Goal: Communication & Community: Participate in discussion

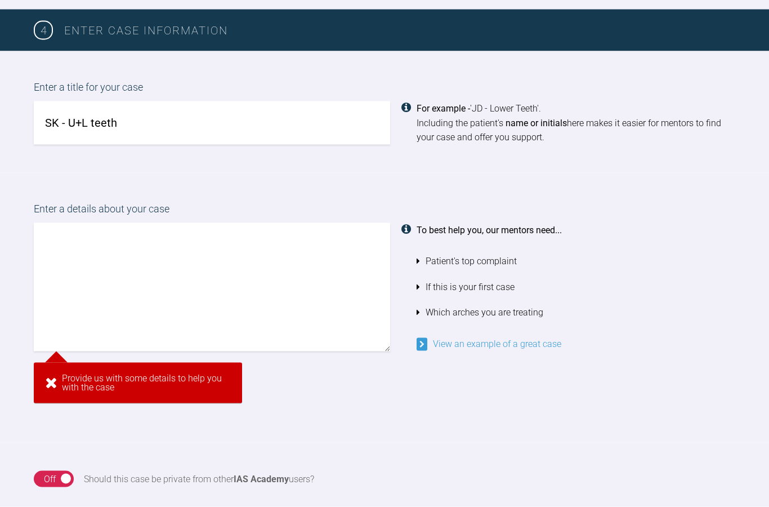
scroll to position [848, 0]
click at [268, 270] on textarea at bounding box center [212, 286] width 356 height 128
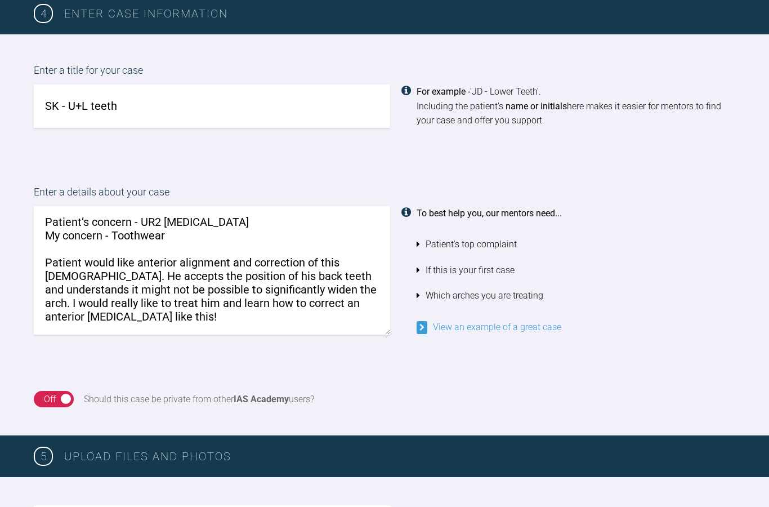
scroll to position [20, 0]
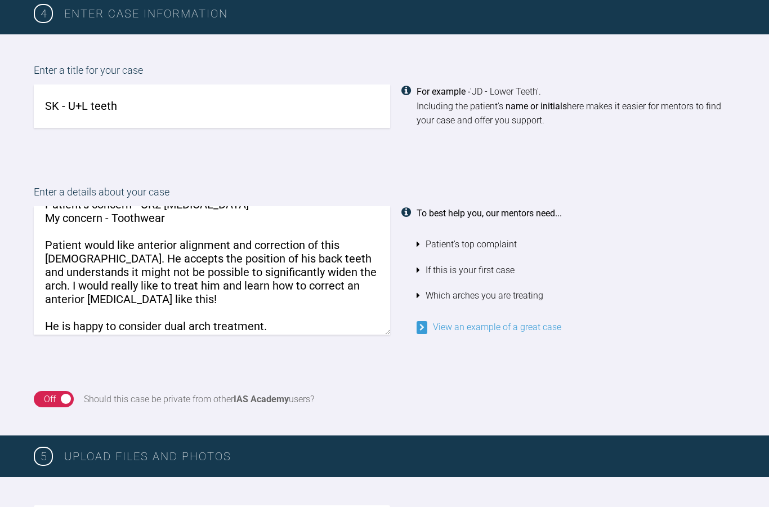
type textarea "Patient’s concern - UR2 crossbite My concern - Toothwear Patient would like ant…"
click at [537, 321] on link "View an example of a great case" at bounding box center [488, 326] width 145 height 11
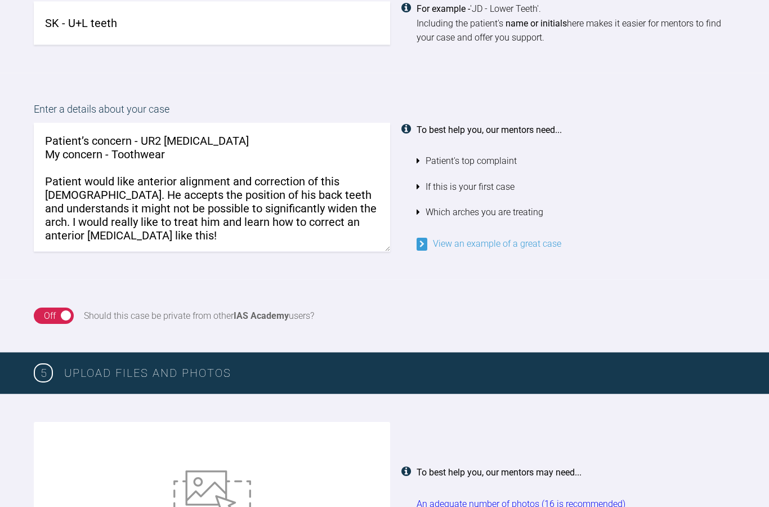
scroll to position [948, 0]
click at [63, 307] on div "On Off" at bounding box center [54, 315] width 40 height 17
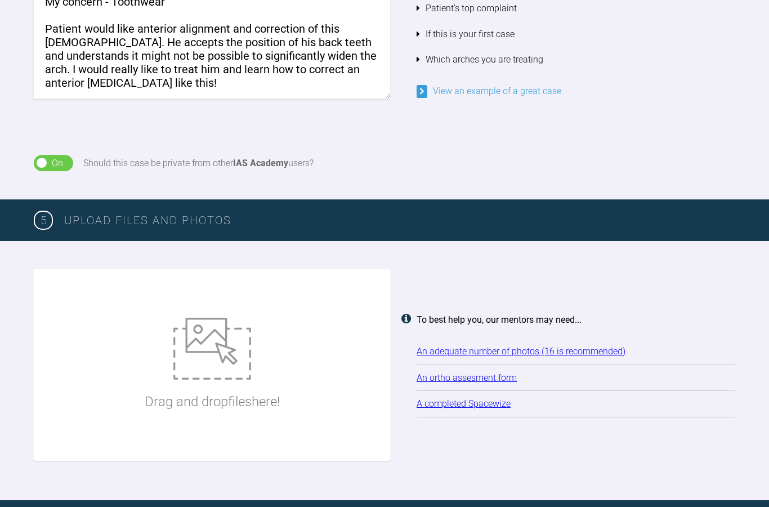
scroll to position [1118, 0]
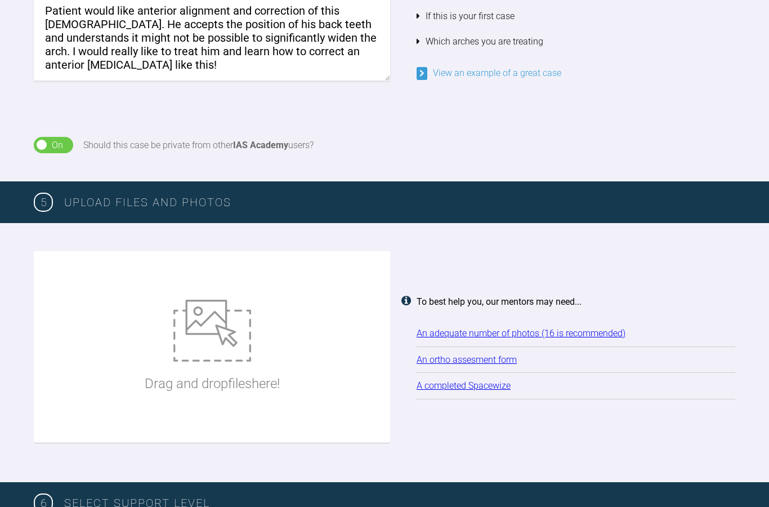
click at [272, 339] on div "Drag and drop files here!" at bounding box center [212, 346] width 135 height 169
type input "C:\fakepath\IMG_7687.jpeg"
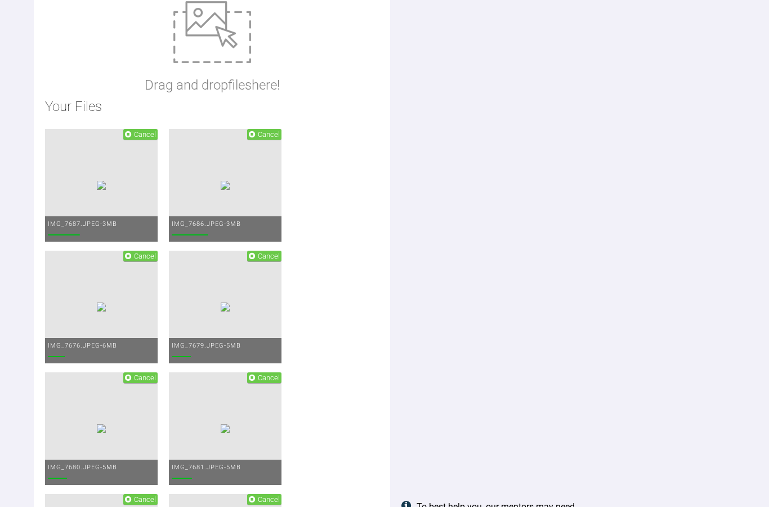
scroll to position [1286, 0]
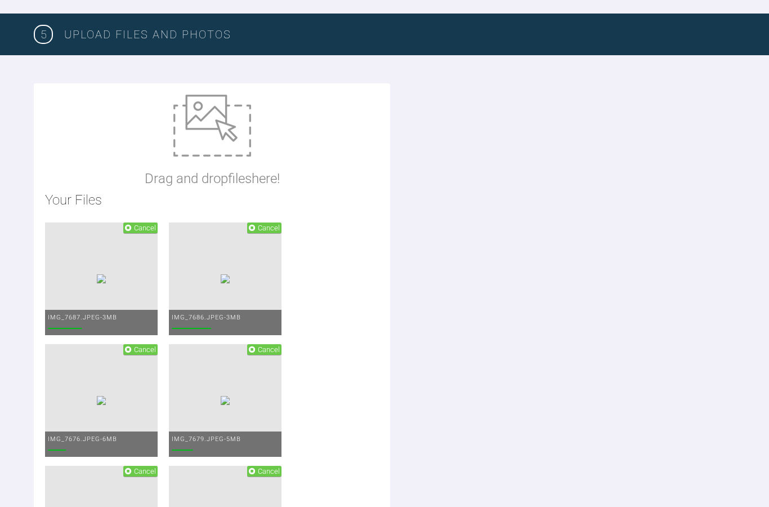
click at [205, 126] on img at bounding box center [212, 126] width 78 height 62
type input "C:\fakepath\IMG_5333.jpeg"
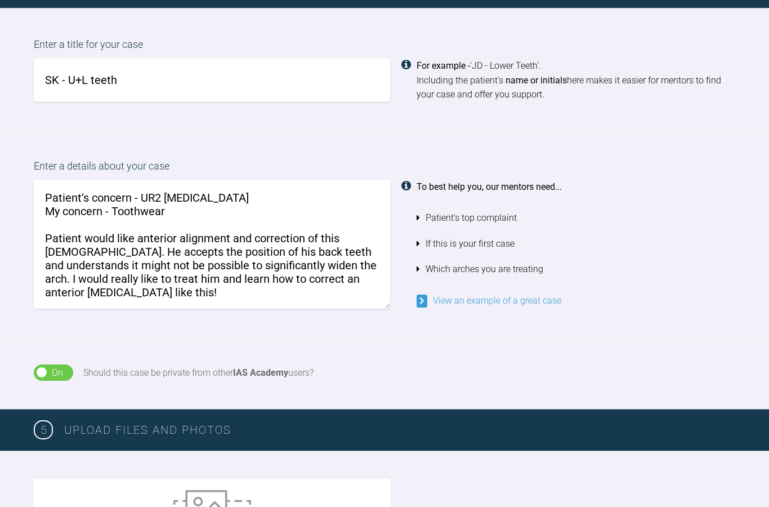
scroll to position [886, 0]
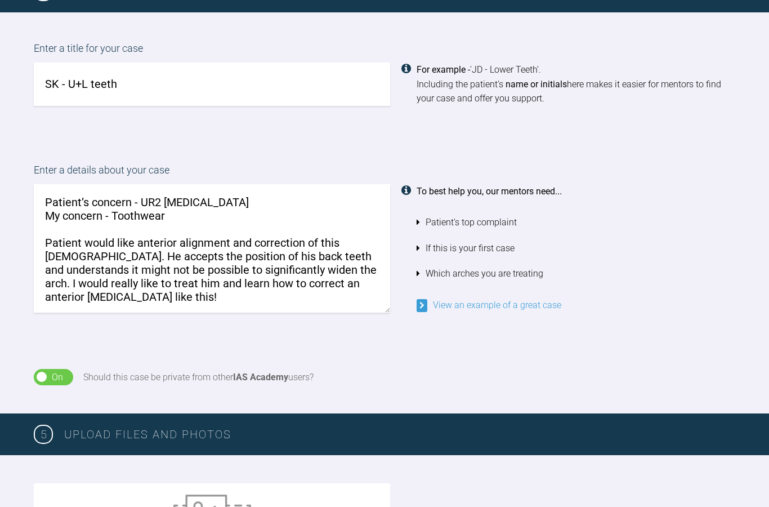
click at [236, 298] on textarea "Patient’s concern - UR2 crossbite My concern - Toothwear Patient would like ant…" at bounding box center [212, 248] width 356 height 128
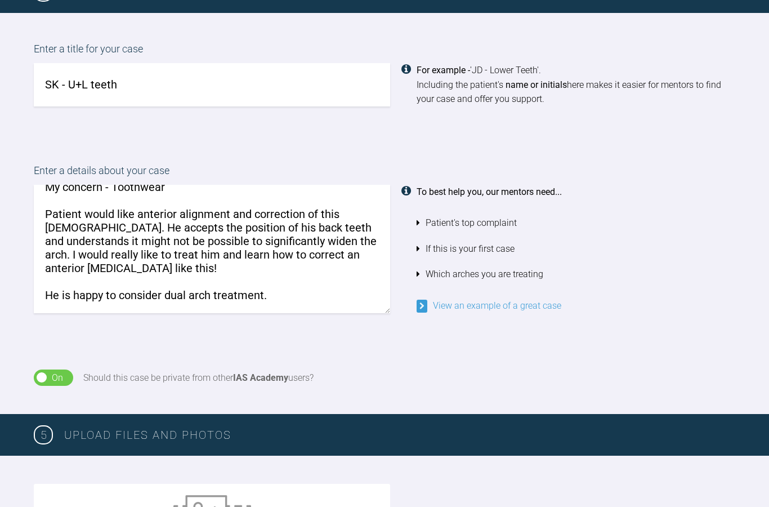
scroll to position [31, 0]
click at [309, 282] on textarea "Patient’s concern - UR2 crossbite My concern - Toothwear Patient would like ant…" at bounding box center [212, 249] width 356 height 128
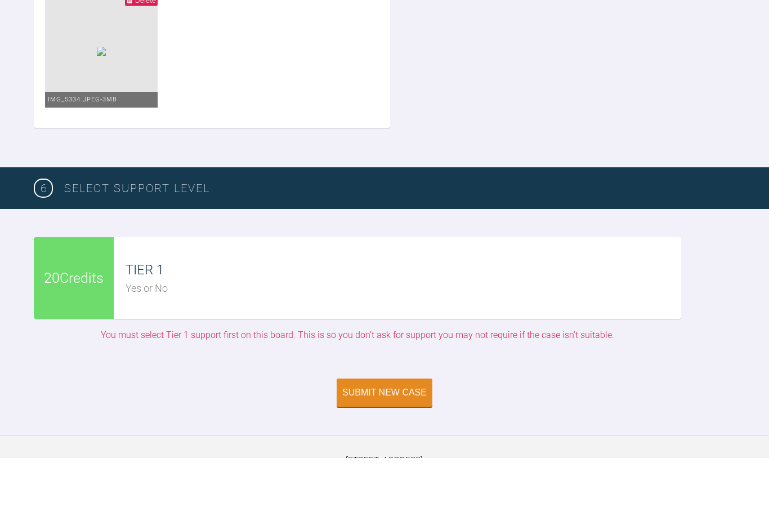
scroll to position [2441, 0]
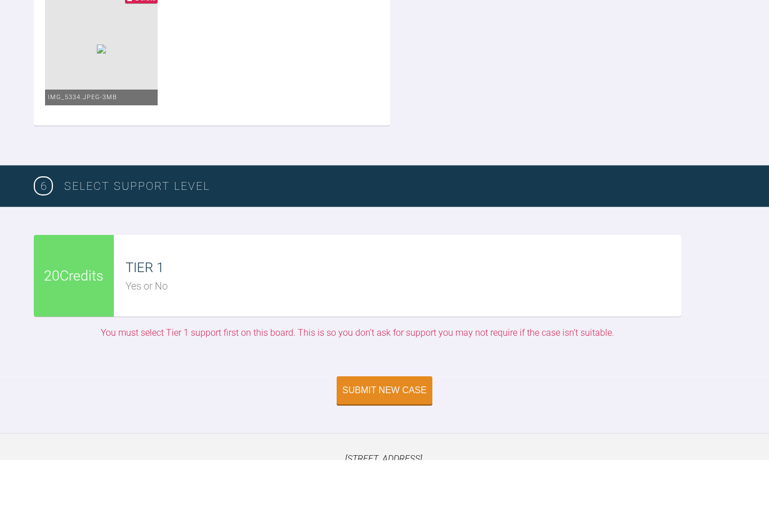
type textarea "Patient’s concern - UR2 crossbite My concern - Toothwear Patient would like ant…"
click at [473, 325] on div "Yes or No" at bounding box center [403, 333] width 555 height 16
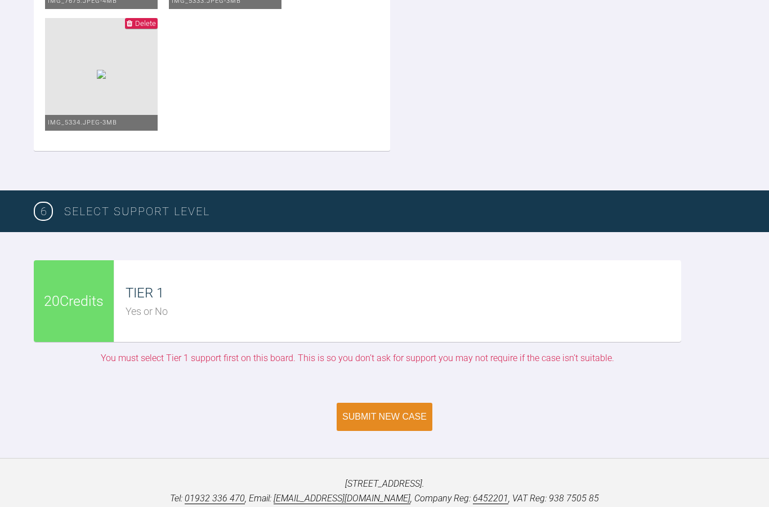
click at [398, 414] on button "Submit New Case" at bounding box center [385, 416] width 96 height 28
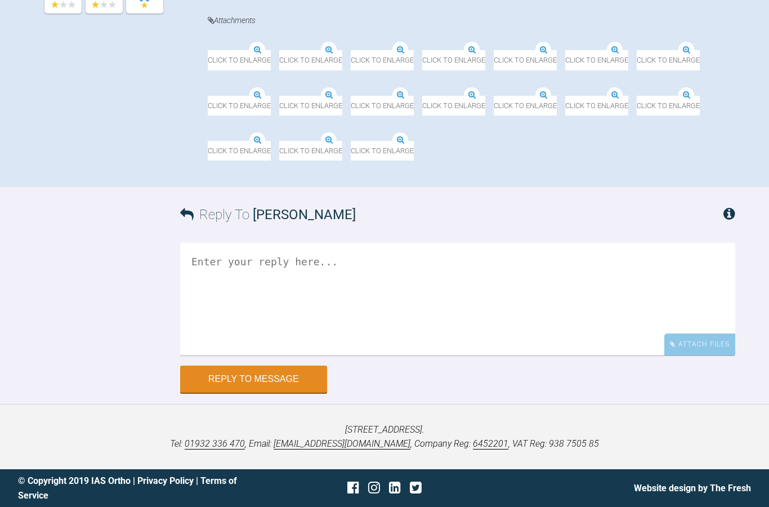
scroll to position [855, 0]
click at [412, 333] on textarea at bounding box center [457, 299] width 555 height 113
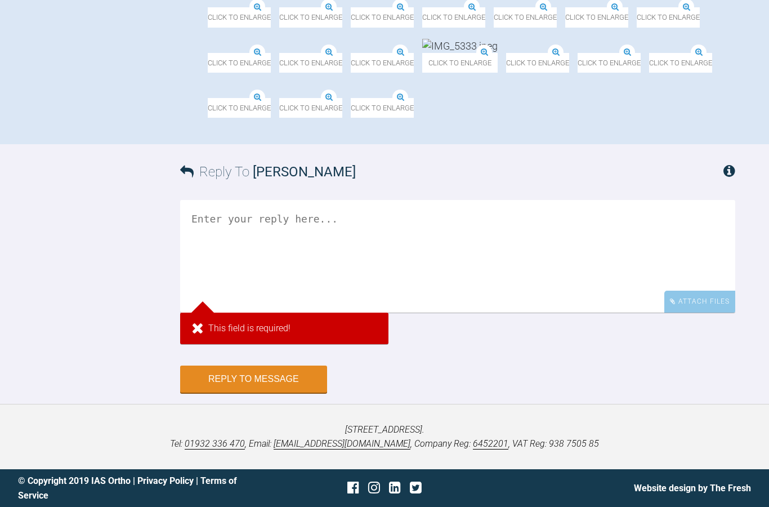
scroll to position [900, 0]
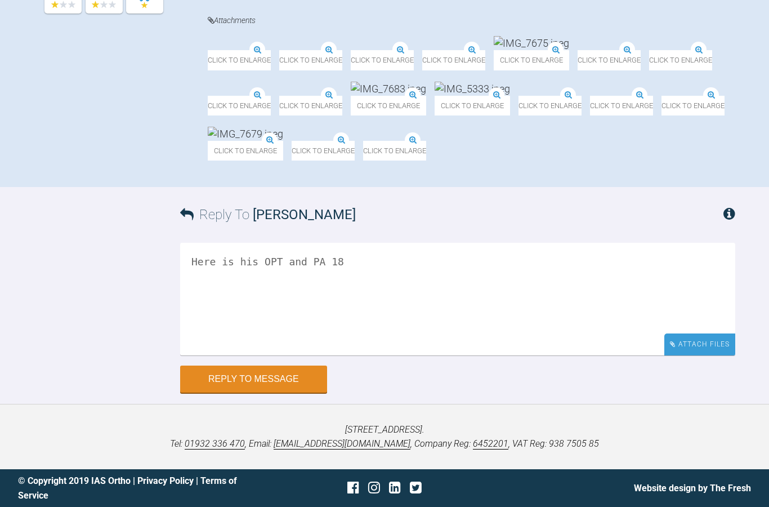
type textarea "Here is his OPT and PA 18"
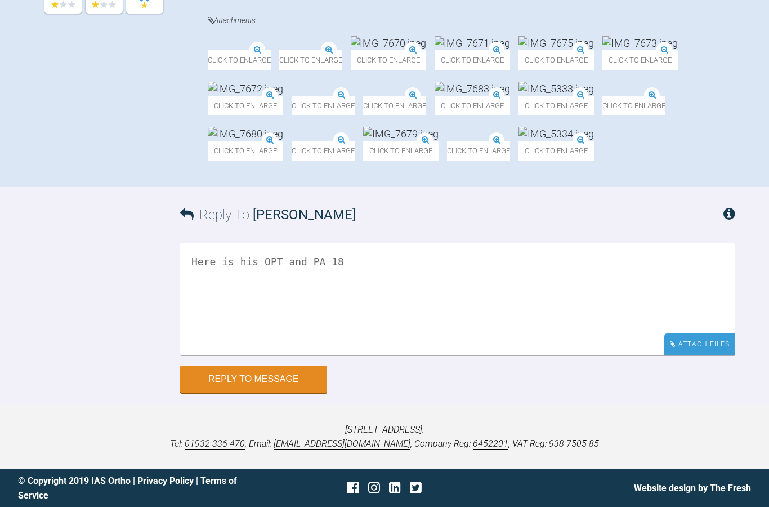
click at [710, 346] on div "Attach Files" at bounding box center [699, 344] width 71 height 22
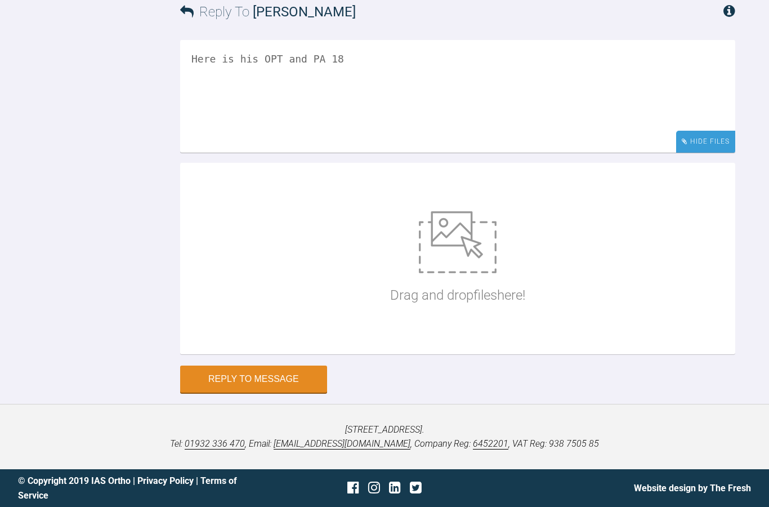
scroll to position [962, 0]
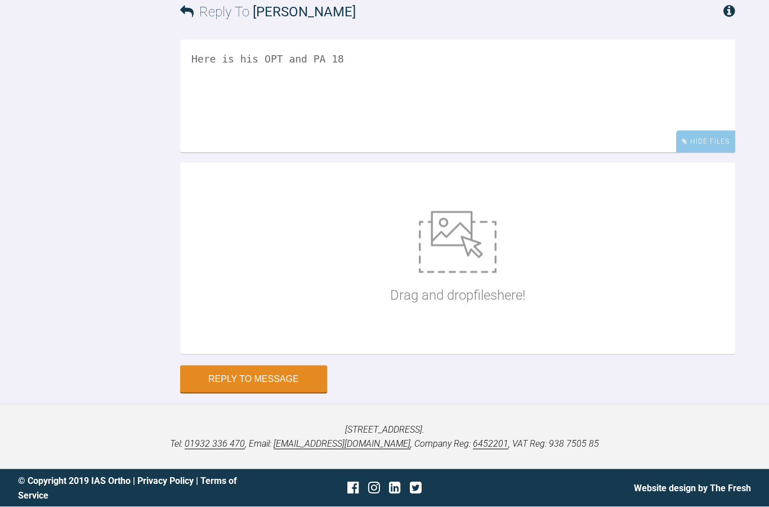
click at [444, 273] on img at bounding box center [458, 242] width 78 height 62
type input "C:\fakepath\IMG_5335.jpeg"
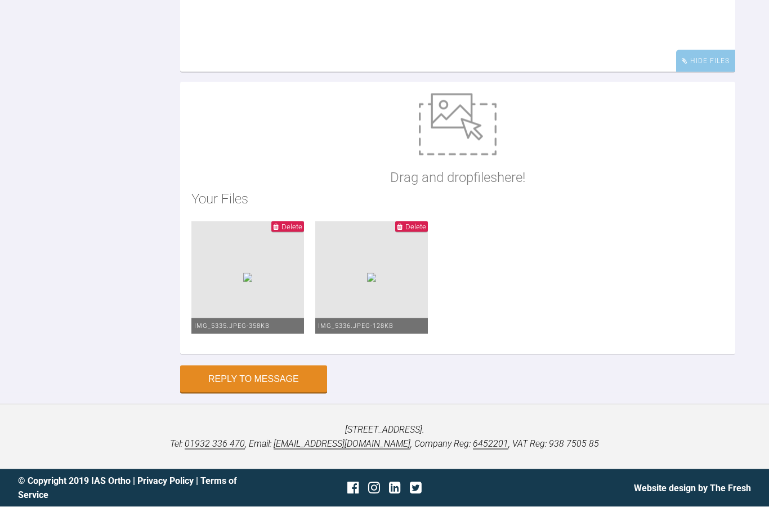
scroll to position [1021, 0]
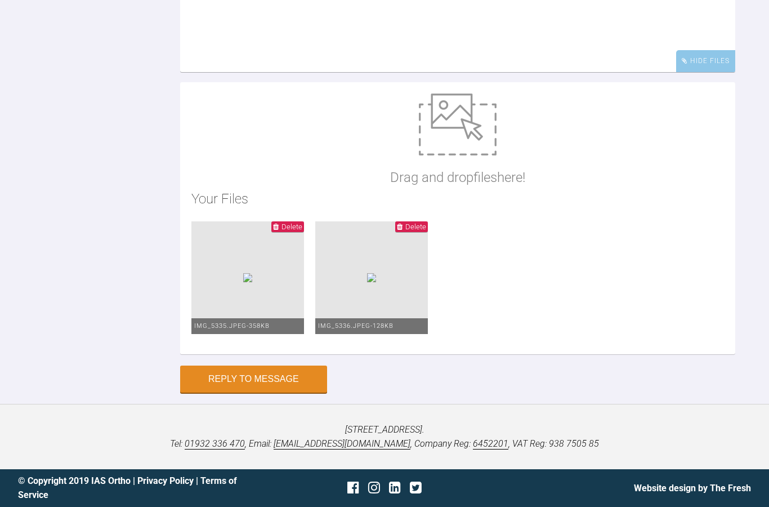
click at [396, 72] on textarea "Here is his OPT and PA 18" at bounding box center [457, 15] width 555 height 113
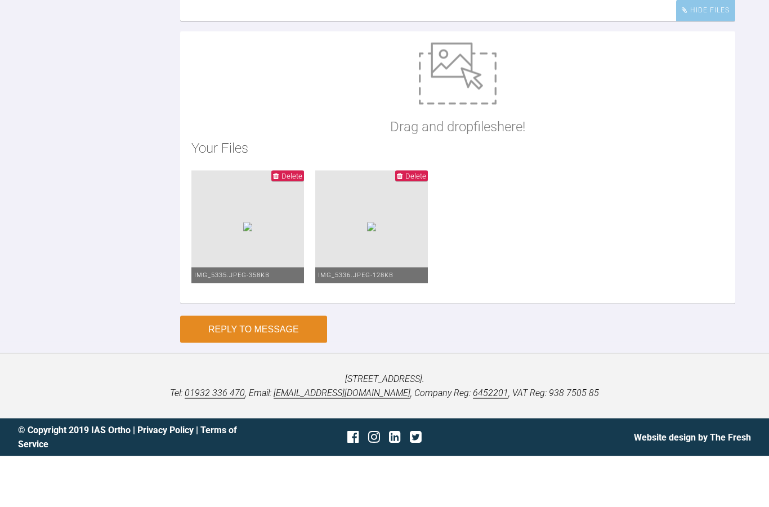
type textarea "Here is his OPT and PA 18 - we have noted short roots on this tooth."
click at [250, 393] on button "Reply to Message" at bounding box center [253, 379] width 147 height 27
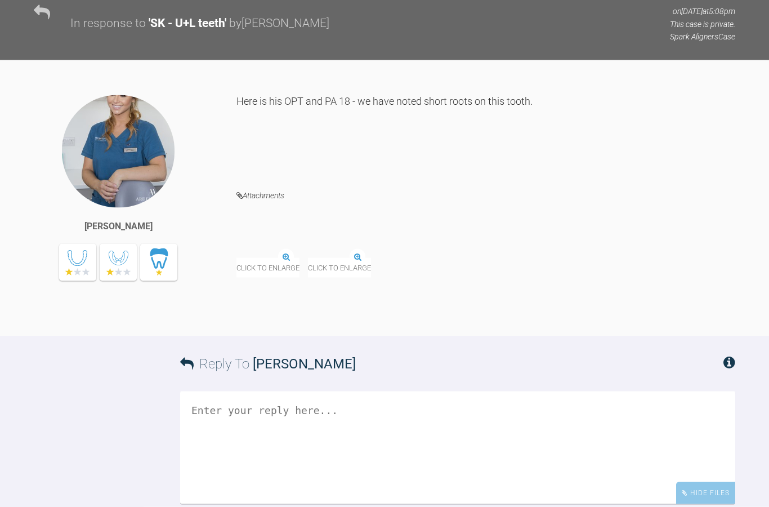
scroll to position [657, 0]
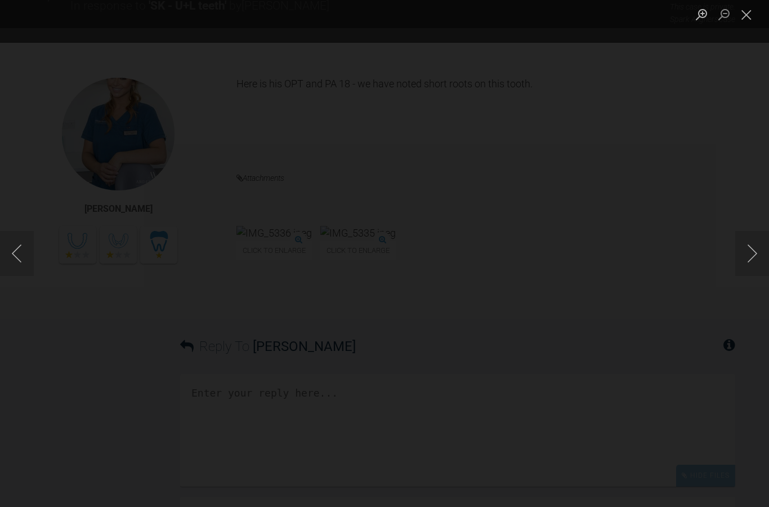
click at [744, 11] on button "Close lightbox" at bounding box center [746, 15] width 23 height 20
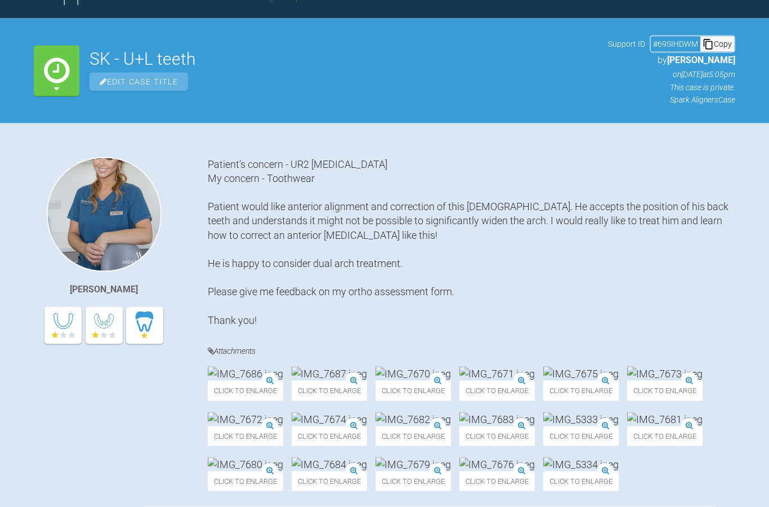
scroll to position [0, 0]
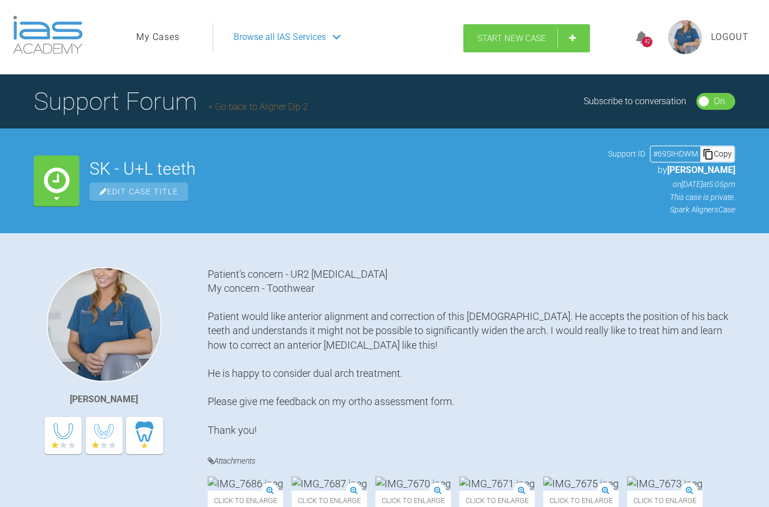
click at [523, 39] on span "Start New Case" at bounding box center [511, 38] width 69 height 10
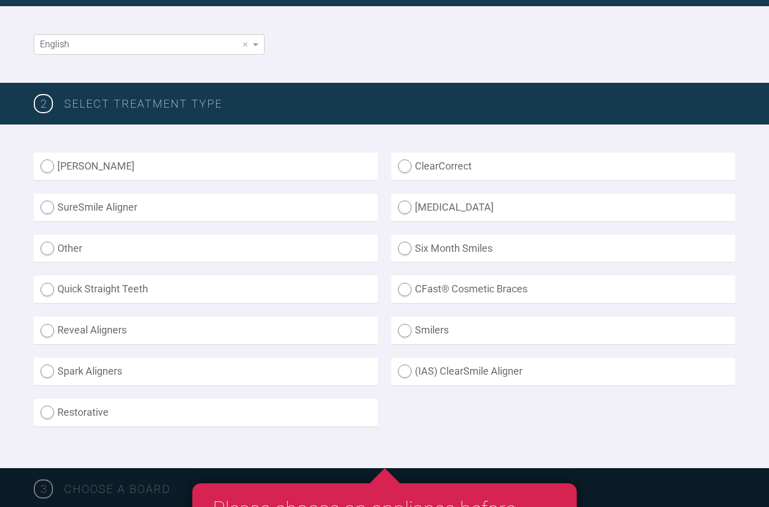
scroll to position [210, 0]
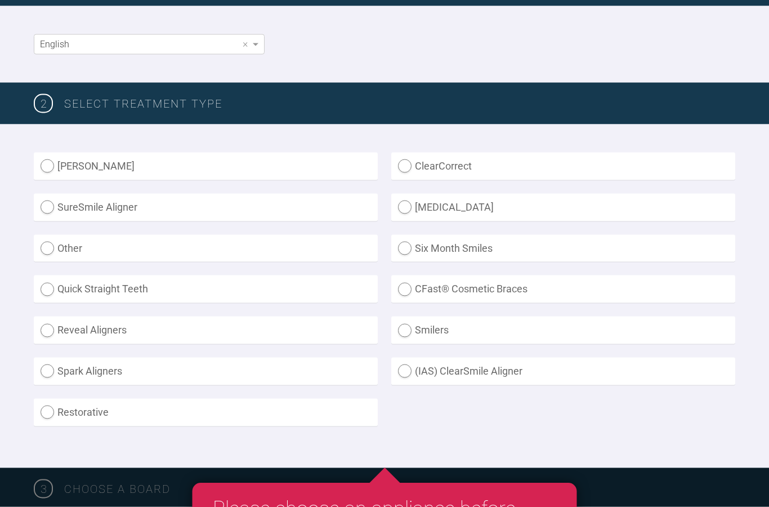
click at [205, 371] on label "Spark Aligners" at bounding box center [206, 371] width 344 height 28
radio Aligners "true"
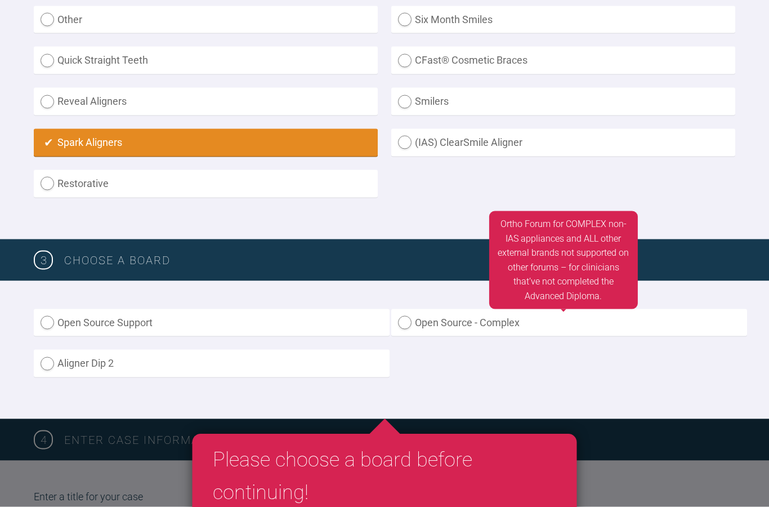
scroll to position [439, 0]
click at [499, 315] on label "Open Source - Complex" at bounding box center [569, 322] width 356 height 28
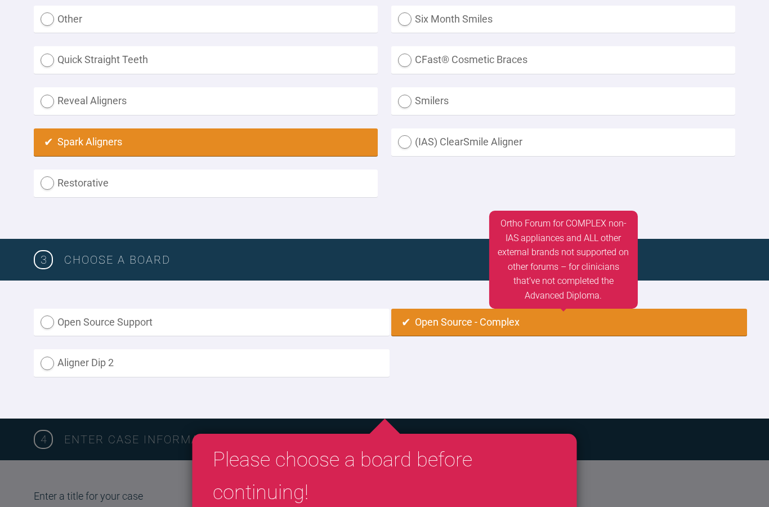
radio input "true"
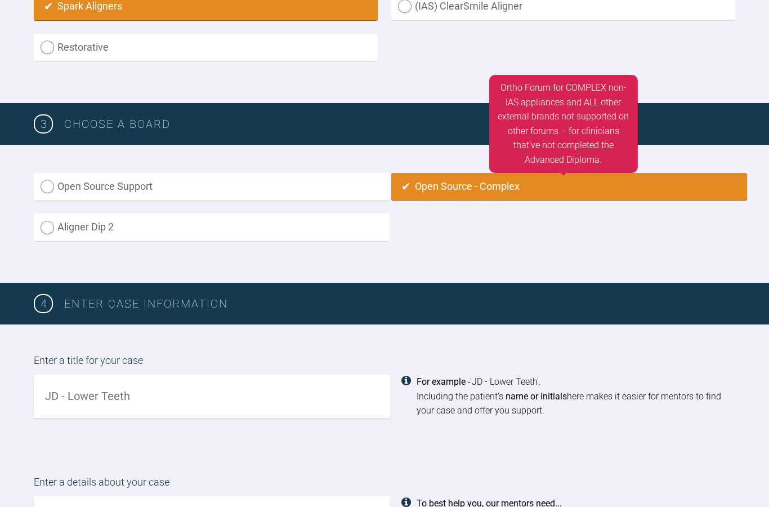
scroll to position [0, 0]
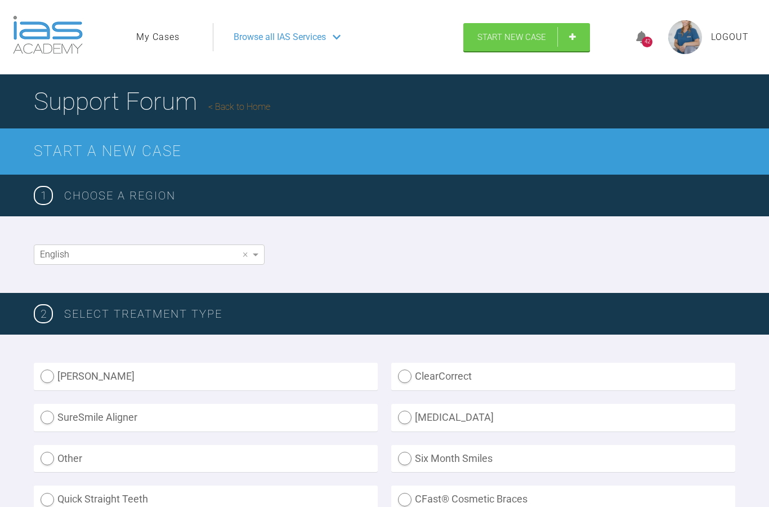
click at [333, 38] on div "Browse all IAS Services" at bounding box center [332, 37] width 219 height 28
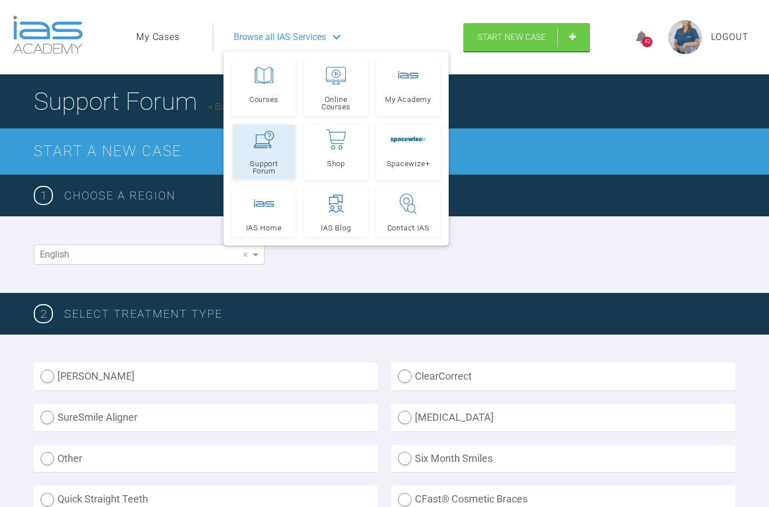
click at [279, 150] on link "Support Forum" at bounding box center [263, 151] width 63 height 55
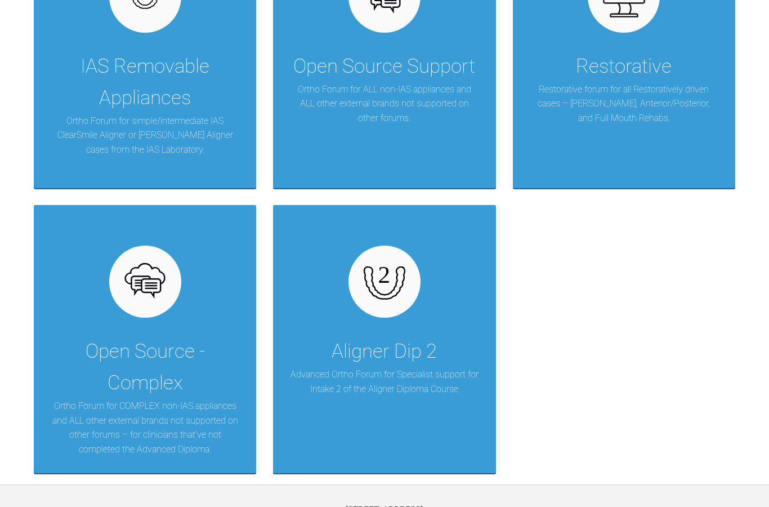
scroll to position [335, 0]
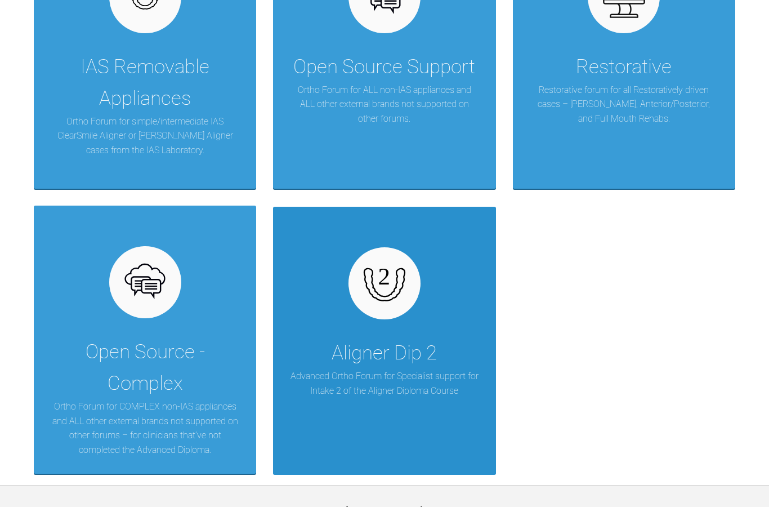
click at [413, 355] on div "Aligner Dip 2" at bounding box center [383, 353] width 105 height 32
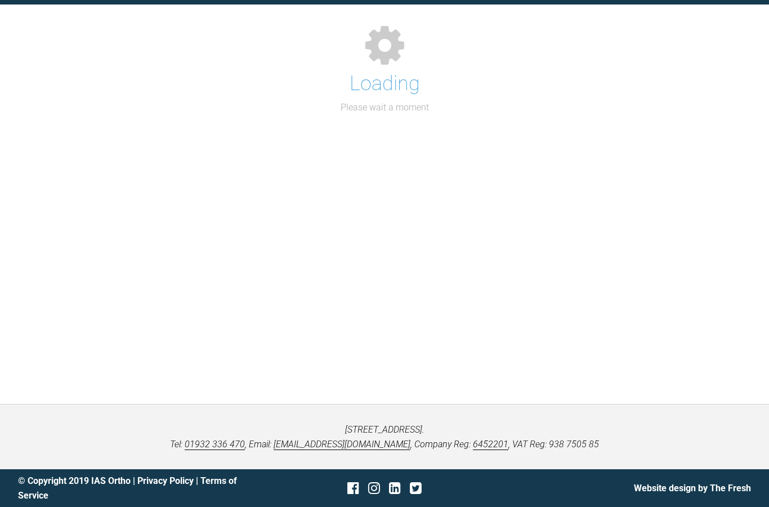
scroll to position [123, 0]
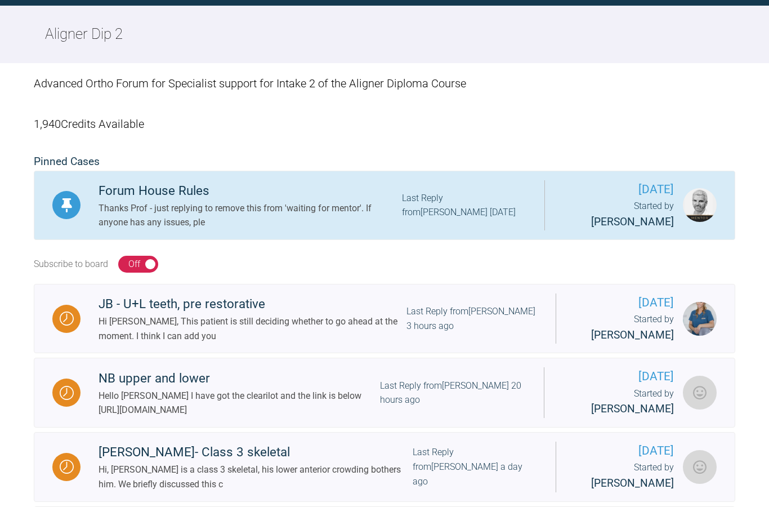
click at [201, 191] on div "Forum House Rules" at bounding box center [249, 191] width 303 height 20
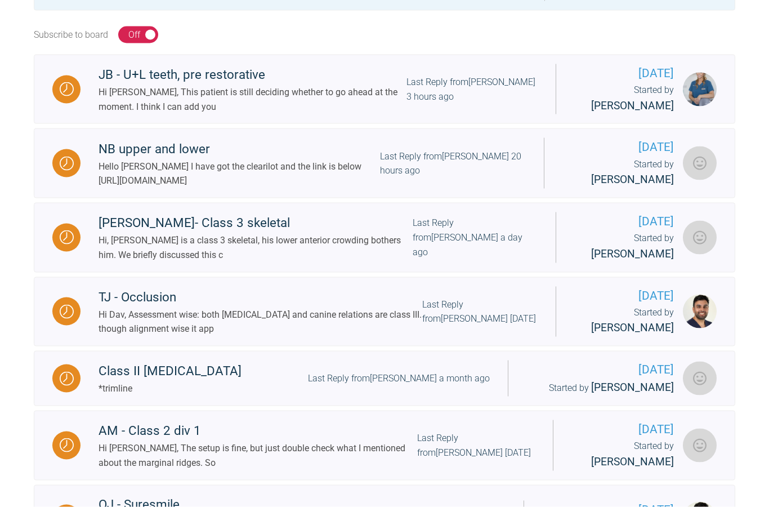
scroll to position [352, 0]
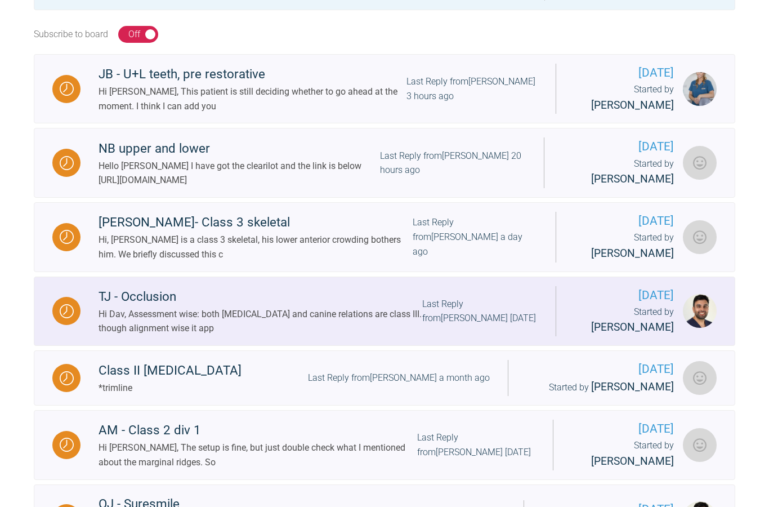
click at [154, 296] on div "TJ - Occlusion" at bounding box center [260, 296] width 324 height 20
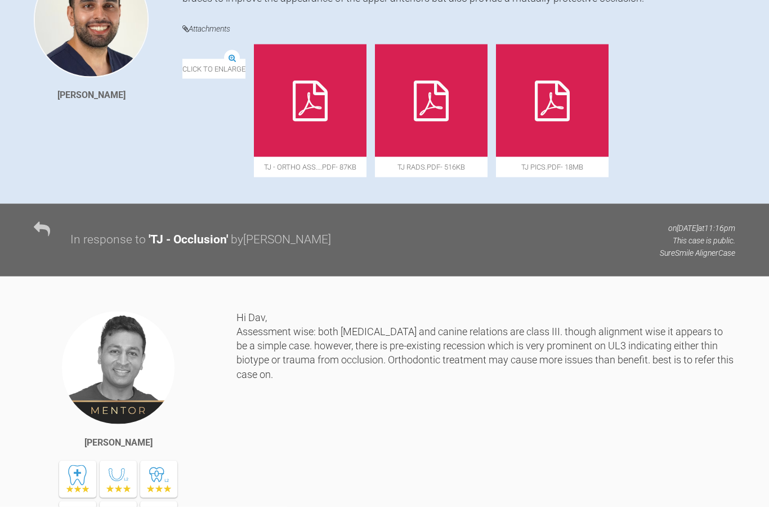
scroll to position [304, 0]
click at [608, 86] on div at bounding box center [552, 100] width 113 height 113
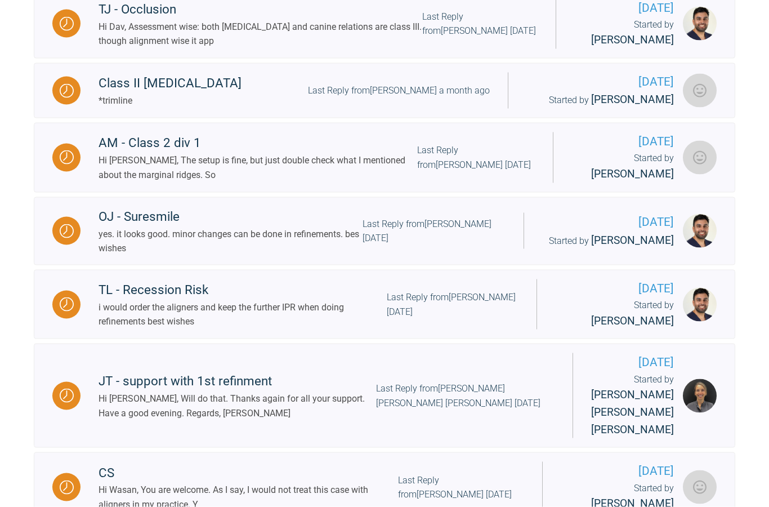
scroll to position [640, 0]
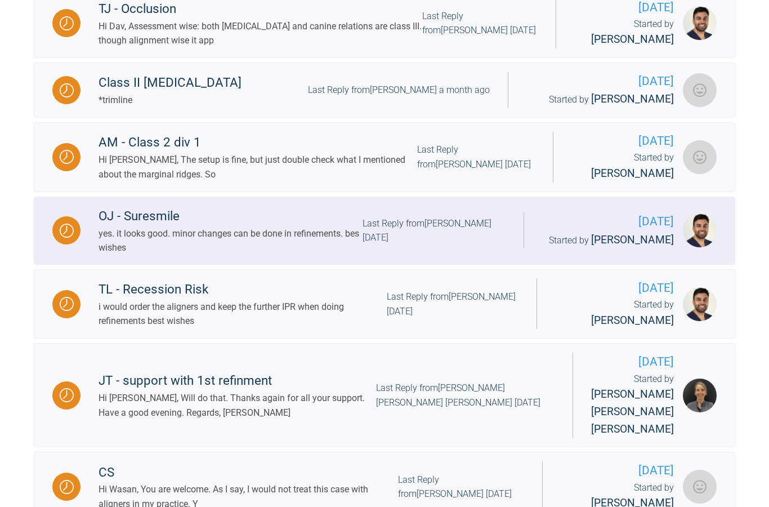
click at [155, 217] on div "OJ - Suresmile" at bounding box center [230, 216] width 264 height 20
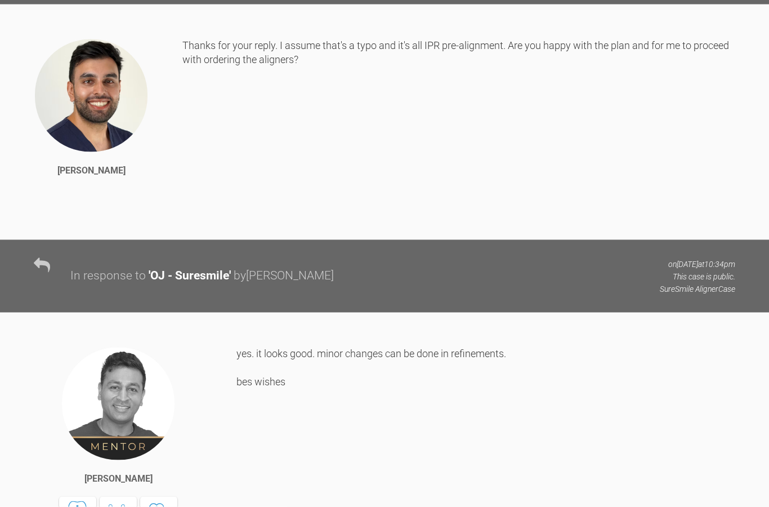
scroll to position [2693, 0]
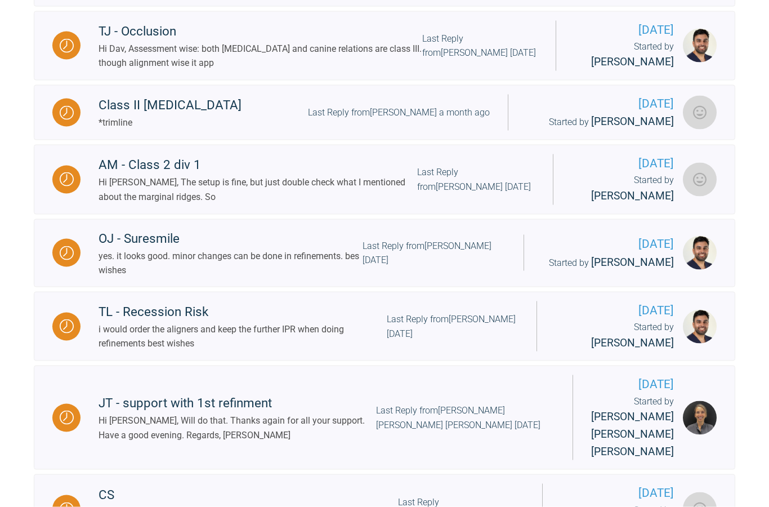
scroll to position [617, 0]
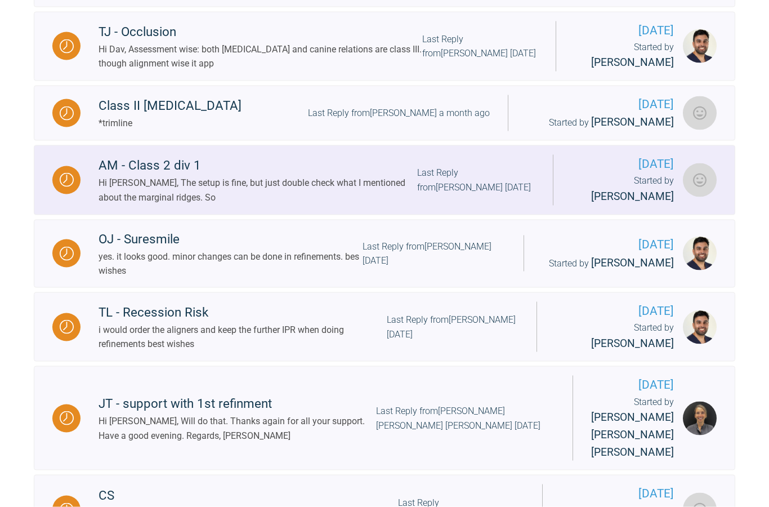
click at [156, 155] on div "AM - Class 2 div 1" at bounding box center [257, 165] width 319 height 20
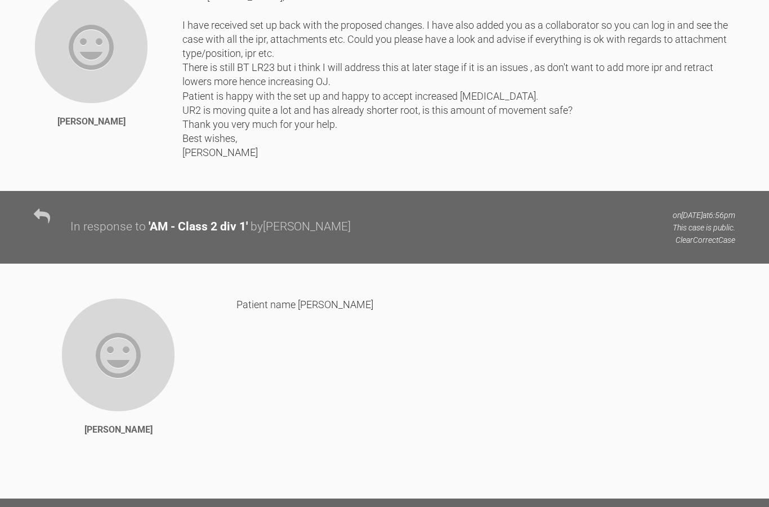
scroll to position [3234, 0]
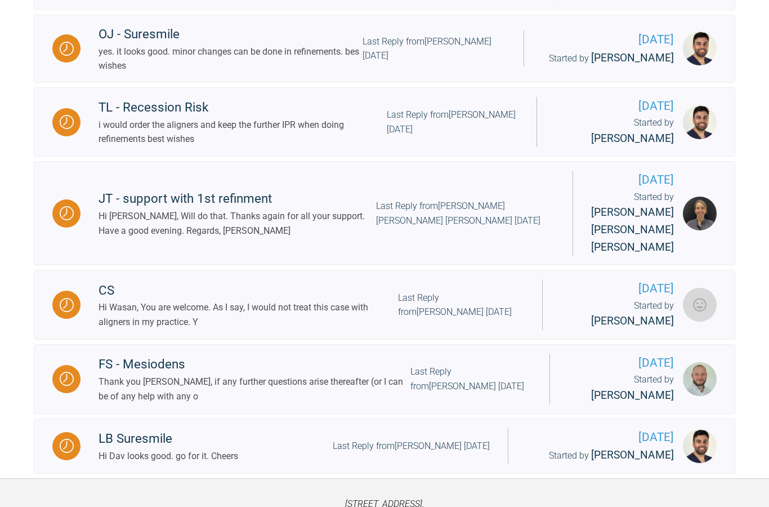
scroll to position [811, 0]
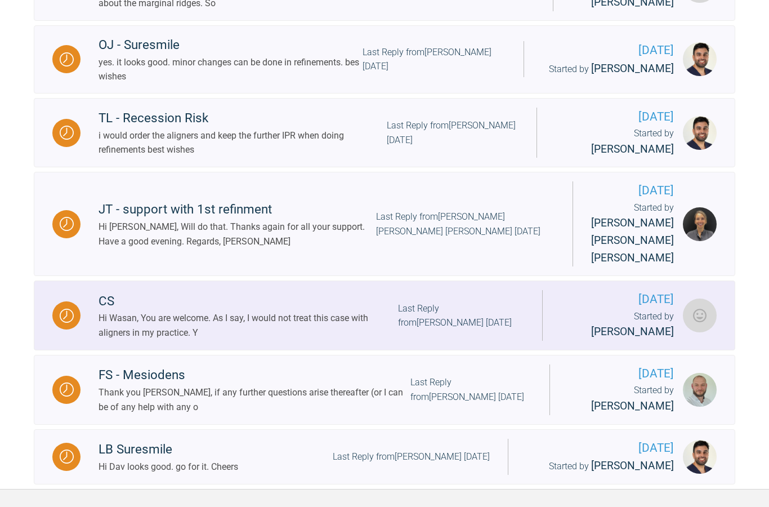
click at [106, 307] on div "CS" at bounding box center [247, 301] width 299 height 20
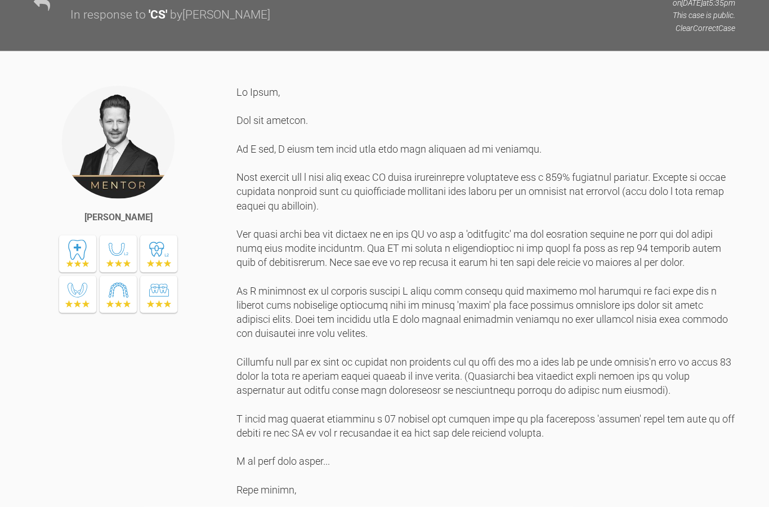
scroll to position [1651, 0]
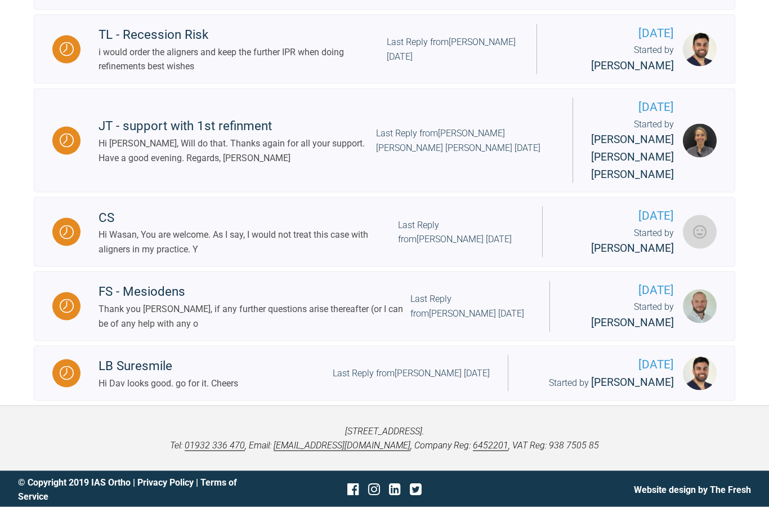
scroll to position [896, 0]
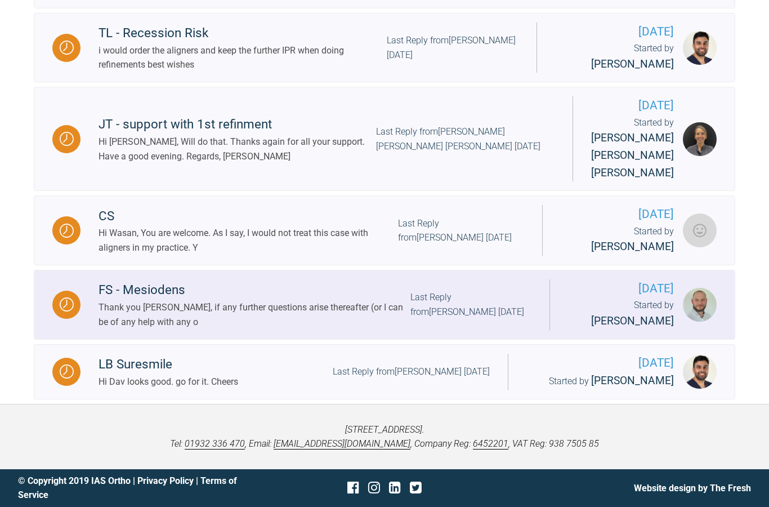
click at [161, 297] on div "FS - Mesiodens" at bounding box center [254, 290] width 312 height 20
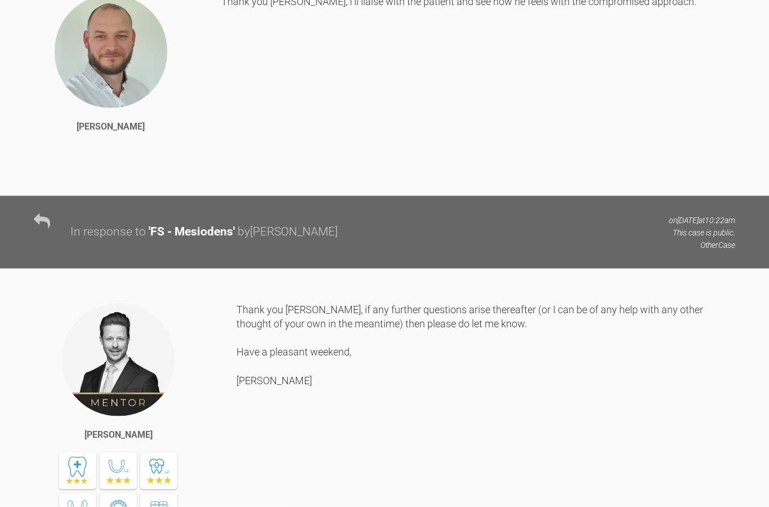
scroll to position [1748, 0]
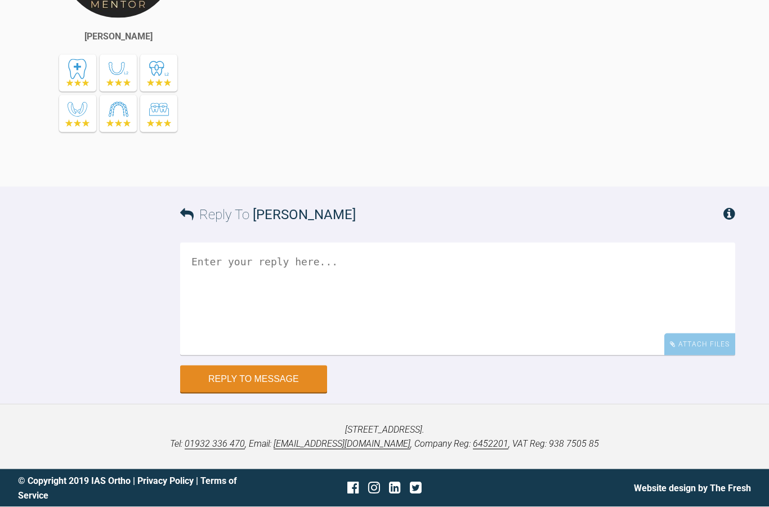
scroll to position [2937, 0]
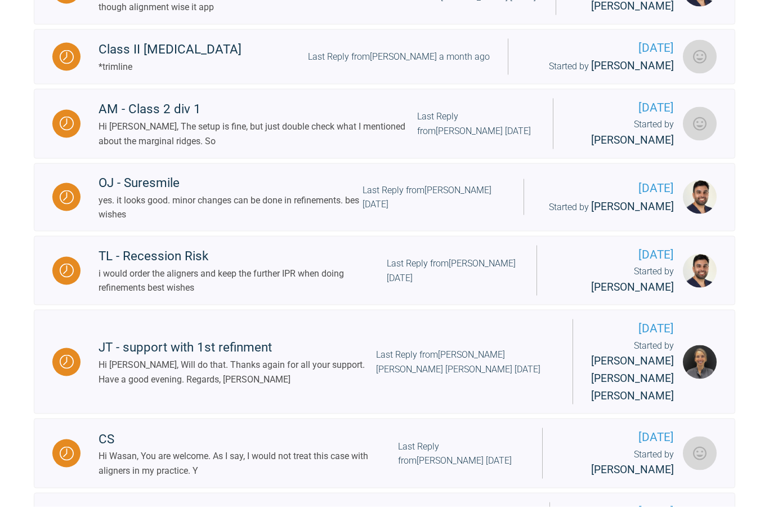
scroll to position [679, 0]
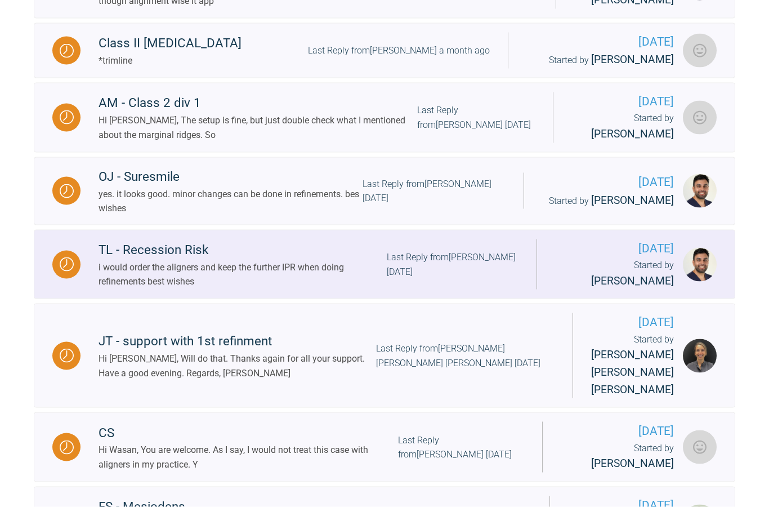
click at [176, 248] on div "TL - Recession Risk" at bounding box center [242, 250] width 288 height 20
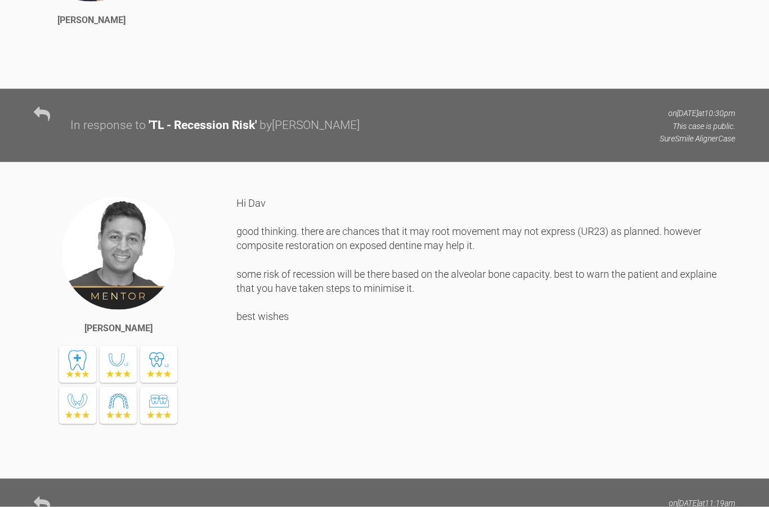
scroll to position [1454, 0]
